Goal: Information Seeking & Learning: Learn about a topic

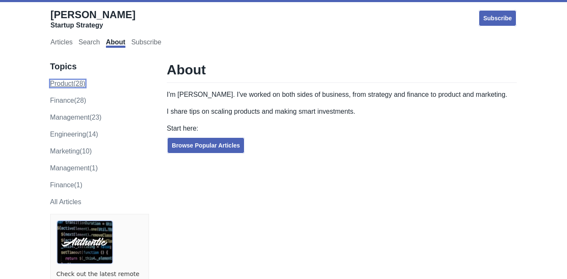
click at [67, 82] on link "product (28)" at bounding box center [67, 83] width 35 height 7
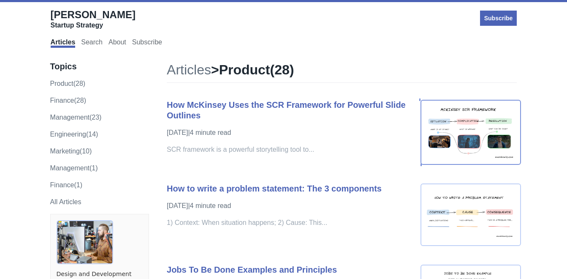
click at [469, 155] on img at bounding box center [470, 132] width 101 height 65
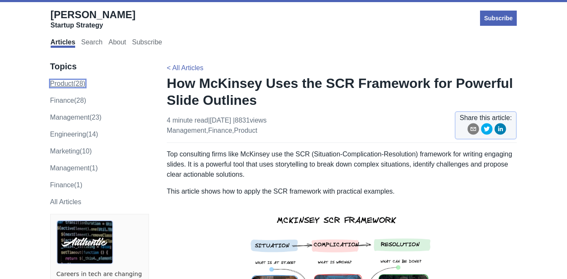
click at [82, 80] on link "product (28)" at bounding box center [67, 83] width 35 height 7
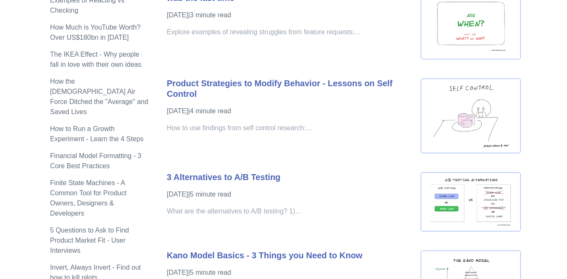
scroll to position [929, 0]
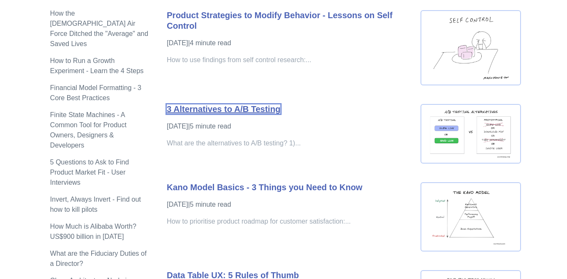
click at [252, 111] on link "3 Alternatives to A/B Testing" at bounding box center [224, 108] width 114 height 9
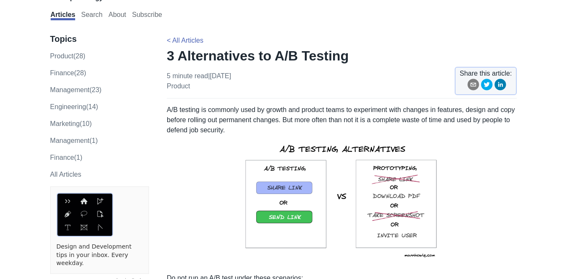
scroll to position [42, 0]
